Goal: Navigation & Orientation: Go to known website

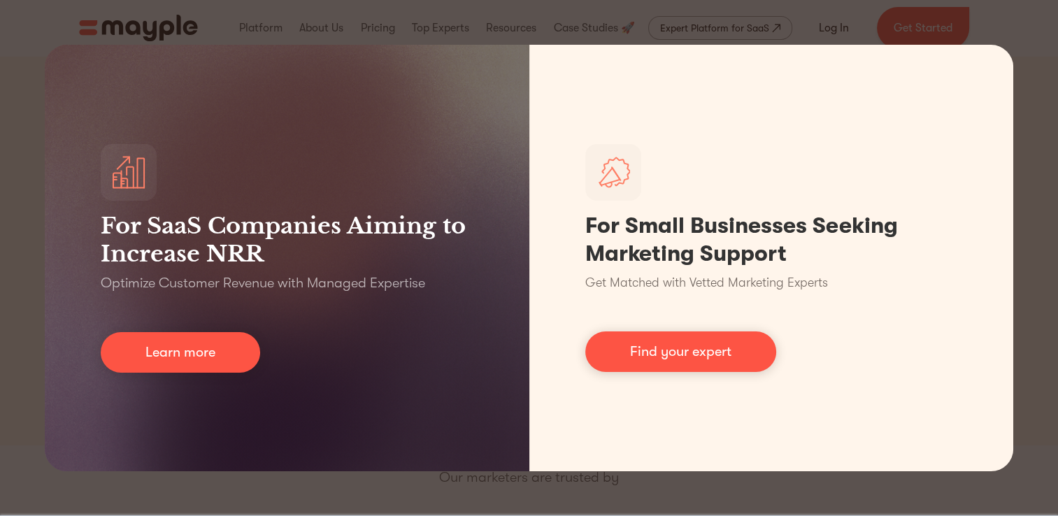
click at [1016, 30] on div "For SaaS Companies Aiming to Increase NRR Optimize Customer Revenue with Manage…" at bounding box center [529, 258] width 1058 height 516
click at [866, 19] on div "For SaaS Companies Aiming to Increase NRR Optimize Customer Revenue with Manage…" at bounding box center [529, 258] width 1058 height 516
